Goal: Use online tool/utility: Utilize a website feature to perform a specific function

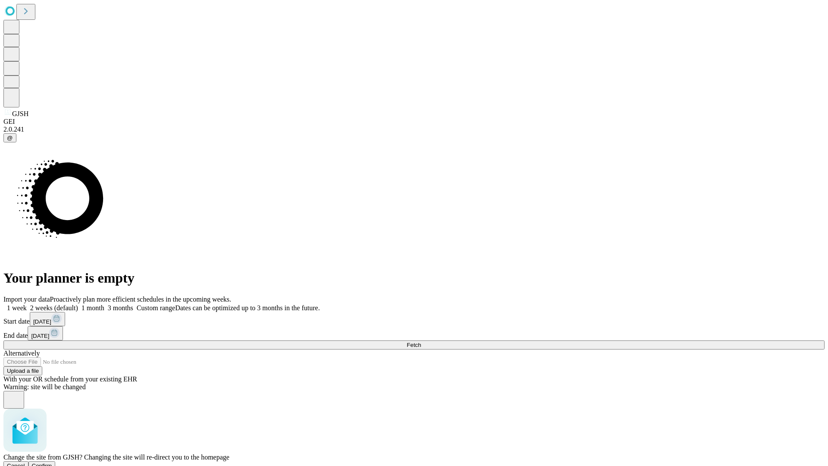
click at [52, 462] on span "Confirm" at bounding box center [42, 465] width 20 height 6
click at [104, 304] on label "1 month" at bounding box center [91, 307] width 26 height 7
click at [421, 342] on span "Fetch" at bounding box center [414, 345] width 14 height 6
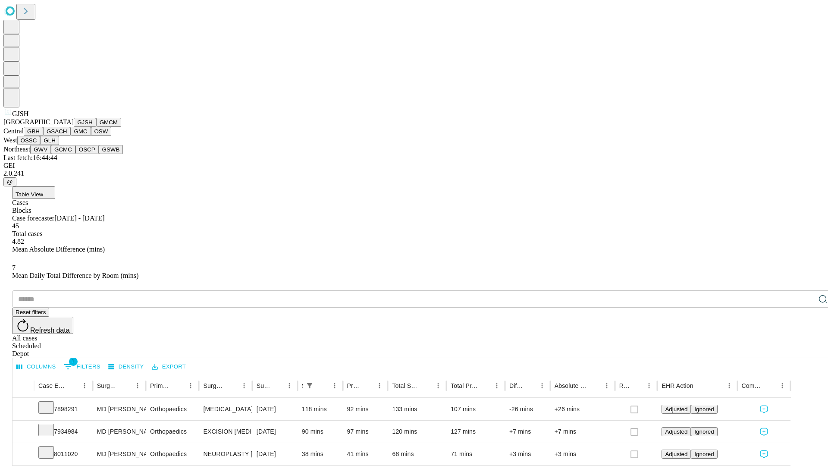
click at [96, 127] on button "GMCM" at bounding box center [108, 122] width 25 height 9
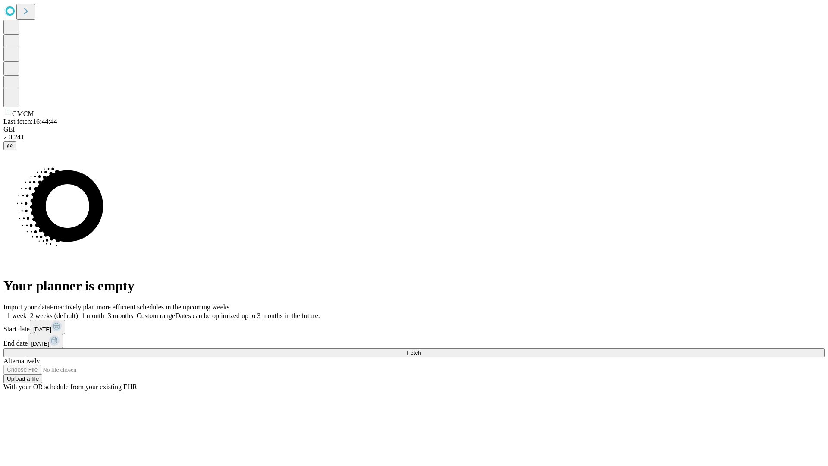
click at [104, 312] on label "1 month" at bounding box center [91, 315] width 26 height 7
click at [421, 349] on span "Fetch" at bounding box center [414, 352] width 14 height 6
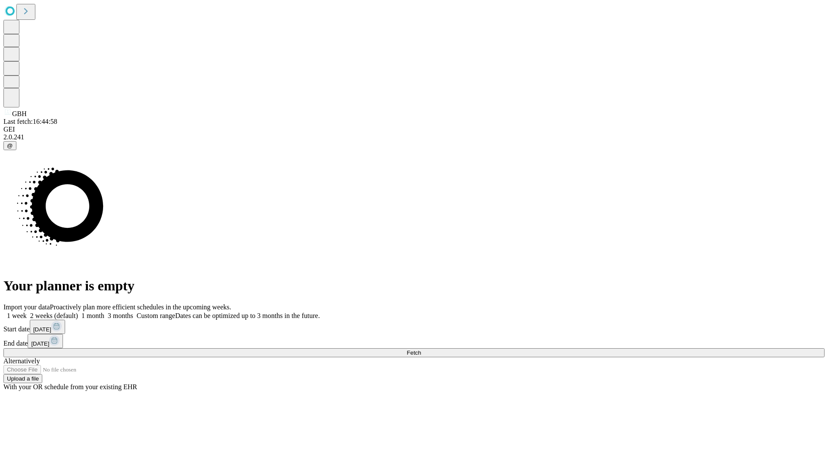
click at [104, 312] on label "1 month" at bounding box center [91, 315] width 26 height 7
click at [421, 349] on span "Fetch" at bounding box center [414, 352] width 14 height 6
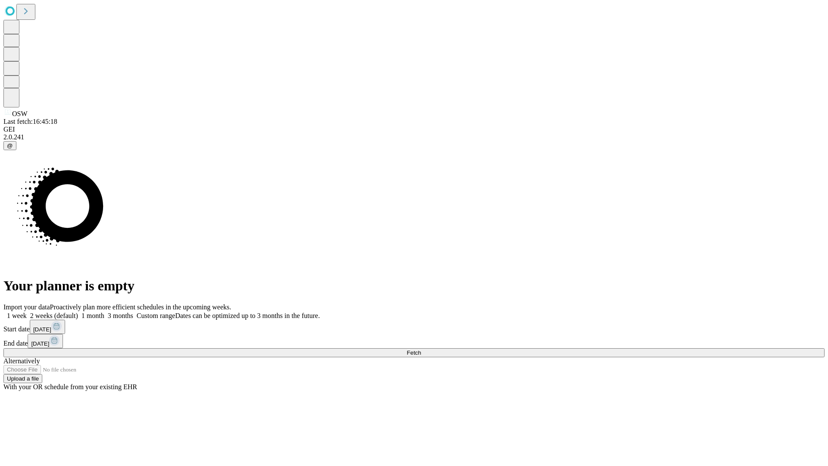
click at [104, 312] on label "1 month" at bounding box center [91, 315] width 26 height 7
click at [421, 349] on span "Fetch" at bounding box center [414, 352] width 14 height 6
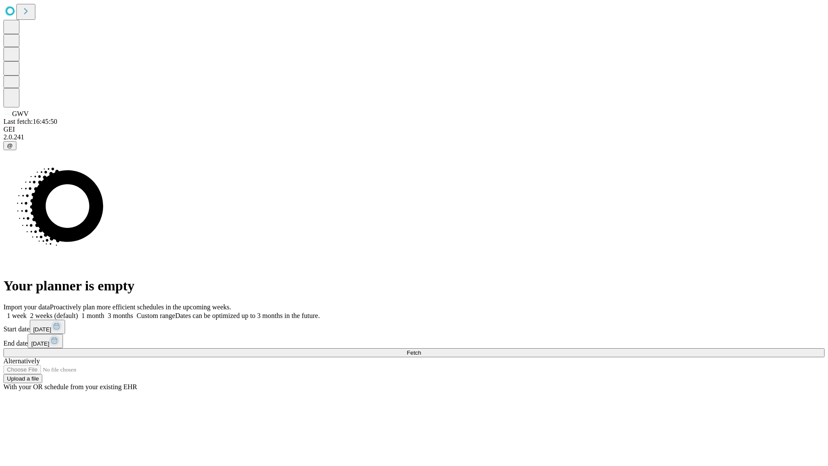
click at [104, 312] on label "1 month" at bounding box center [91, 315] width 26 height 7
click at [421, 349] on span "Fetch" at bounding box center [414, 352] width 14 height 6
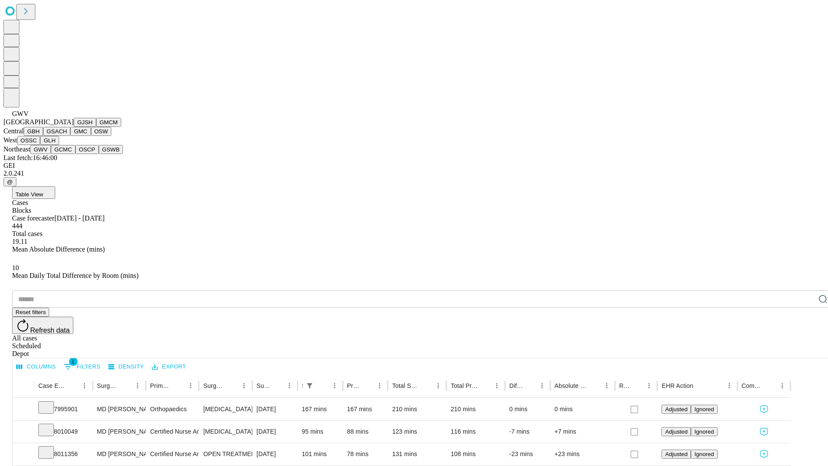
click at [67, 154] on button "GCMC" at bounding box center [63, 149] width 25 height 9
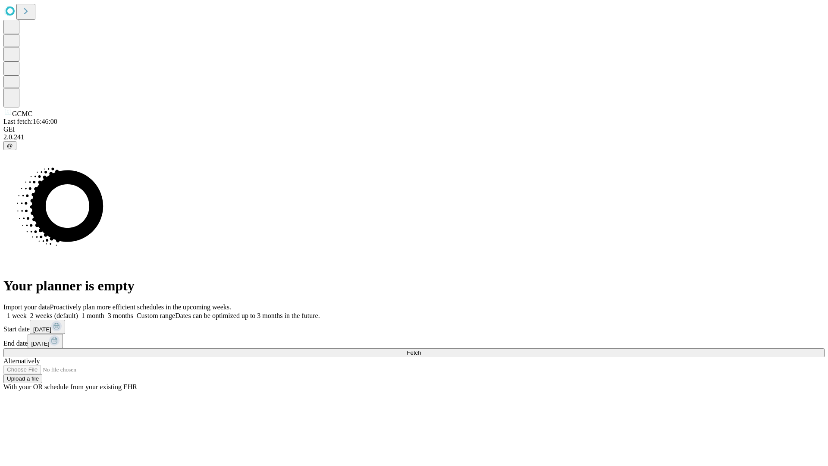
click at [104, 312] on label "1 month" at bounding box center [91, 315] width 26 height 7
click at [421, 349] on span "Fetch" at bounding box center [414, 352] width 14 height 6
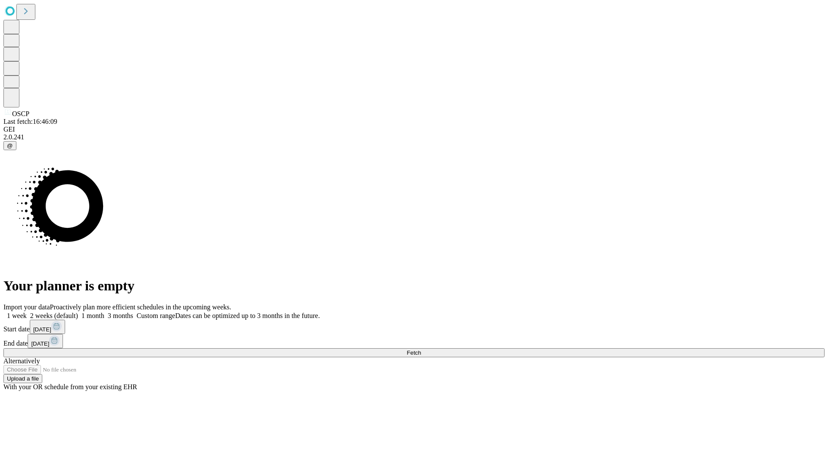
click at [104, 312] on label "1 month" at bounding box center [91, 315] width 26 height 7
click at [421, 349] on span "Fetch" at bounding box center [414, 352] width 14 height 6
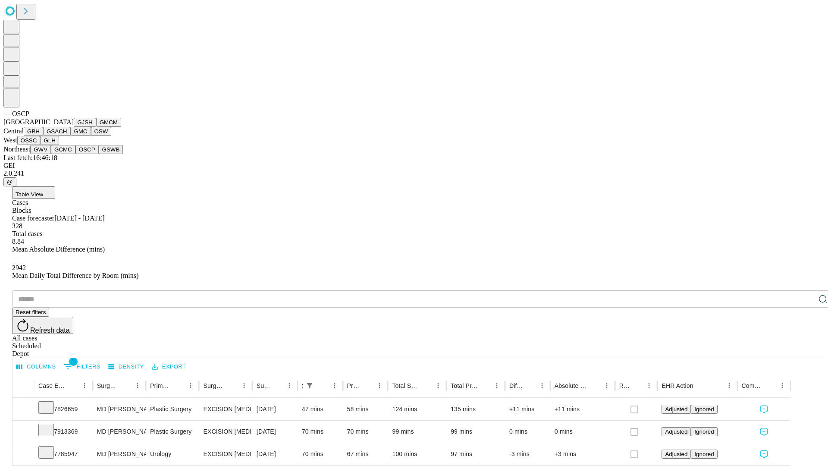
click at [99, 154] on button "GSWB" at bounding box center [111, 149] width 25 height 9
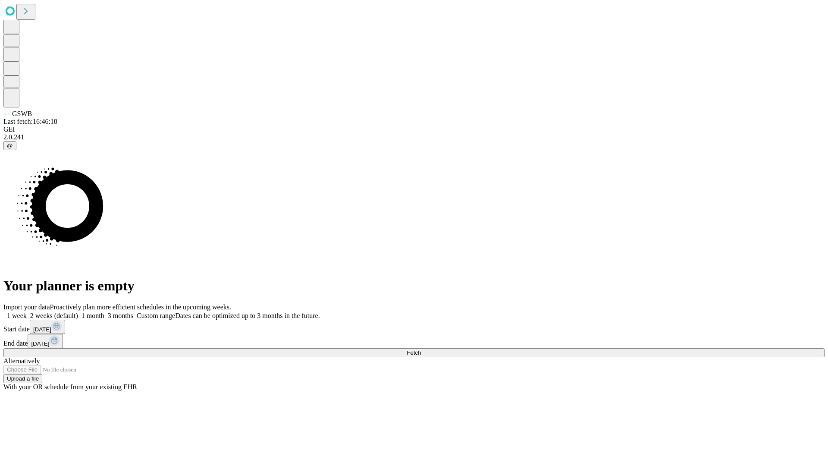
click at [104, 312] on label "1 month" at bounding box center [91, 315] width 26 height 7
click at [421, 349] on span "Fetch" at bounding box center [414, 352] width 14 height 6
